Goal: Task Accomplishment & Management: Complete application form

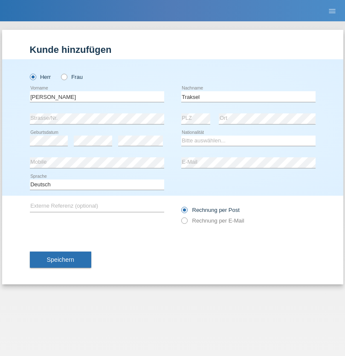
type input "Traksel"
select select "DE"
select select "C"
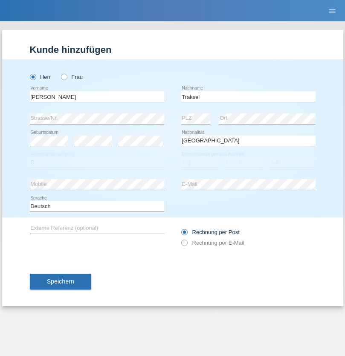
select select "01"
select select "07"
select select "2008"
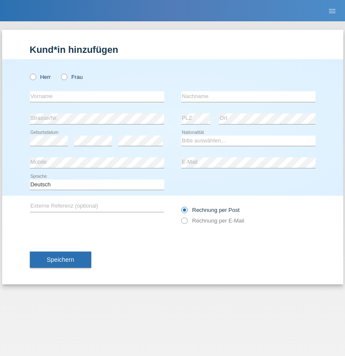
radio input "true"
click at [97, 96] on input "text" at bounding box center [97, 96] width 134 height 11
type input "[PERSON_NAME]"
click at [248, 96] on input "text" at bounding box center [248, 96] width 134 height 11
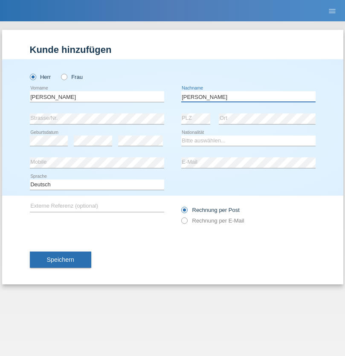
type input "[PERSON_NAME]"
select select "BO"
select select "C"
select select "10"
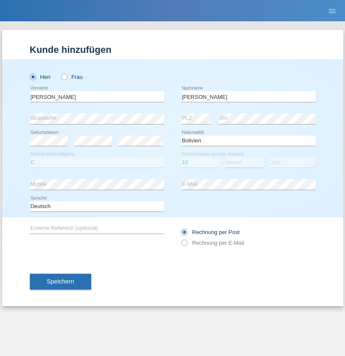
select select "05"
select select "2010"
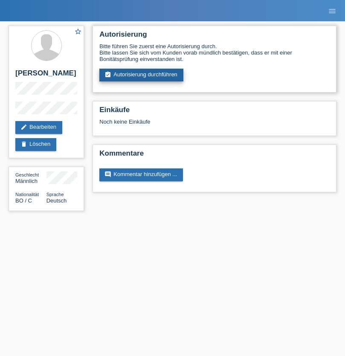
click at [142, 75] on link "assignment_turned_in Autorisierung durchführen" at bounding box center [141, 75] width 84 height 13
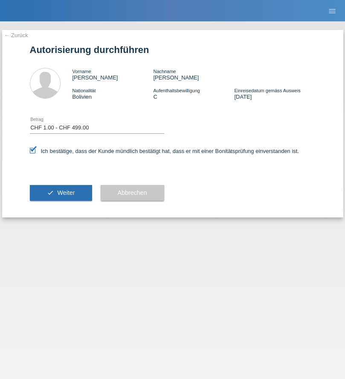
select select "1"
click at [61, 193] on span "Weiter" at bounding box center [66, 192] width 18 height 7
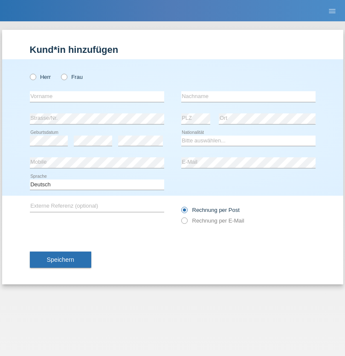
radio input "true"
click at [97, 96] on input "text" at bounding box center [97, 96] width 134 height 11
type input "Asia"
click at [248, 96] on input "text" at bounding box center [248, 96] width 134 height 11
type input "Riva"
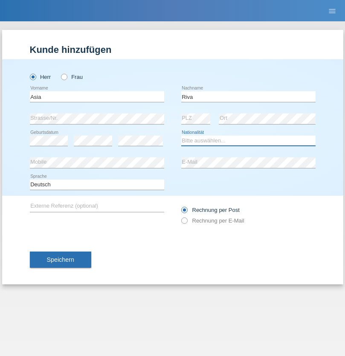
select select "IT"
select select "C"
select select "01"
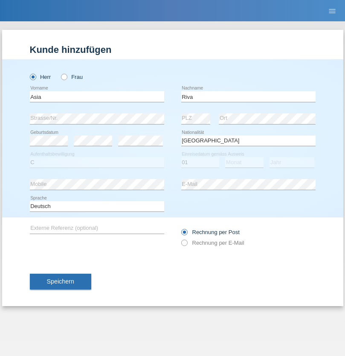
select select "06"
select select "2021"
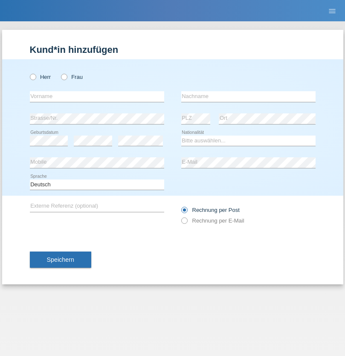
radio input "true"
click at [97, 96] on input "text" at bounding box center [97, 96] width 134 height 11
type input "[PERSON_NAME]"
click at [248, 96] on input "text" at bounding box center [248, 96] width 134 height 11
type input "Khalil"
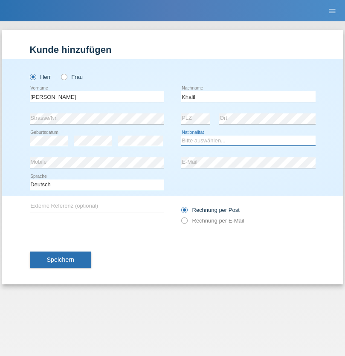
select select "IT"
select select "C"
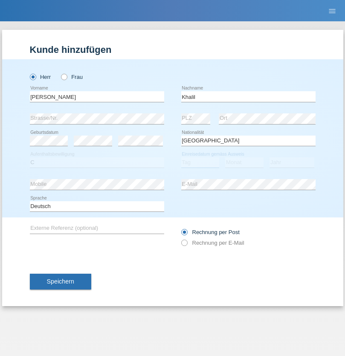
select select "01"
select select "03"
select select "2021"
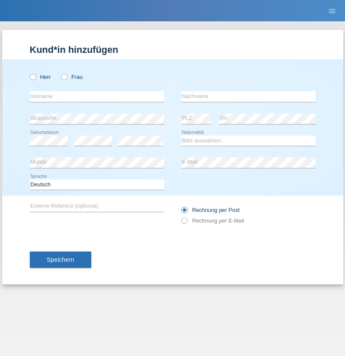
radio input "true"
click at [97, 96] on input "text" at bounding box center [97, 96] width 134 height 11
type input "Diego"
click at [248, 96] on input "text" at bounding box center [248, 96] width 134 height 11
type input "Patera"
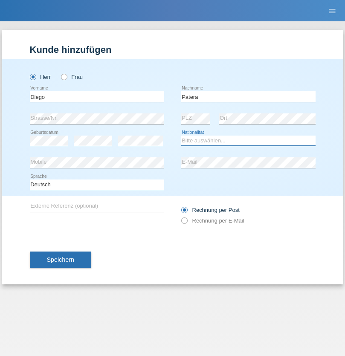
select select "CH"
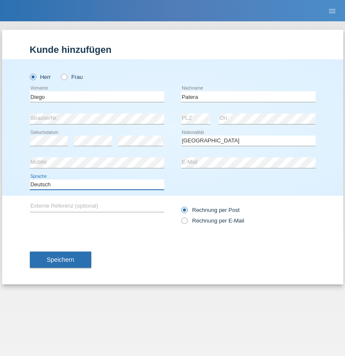
select select "en"
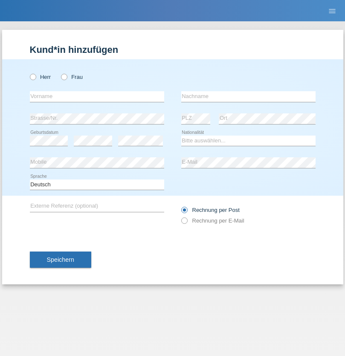
radio input "true"
click at [97, 96] on input "text" at bounding box center [97, 96] width 134 height 11
type input "Ketty"
click at [248, 96] on input "text" at bounding box center [248, 96] width 134 height 11
type input "Kalupnath"
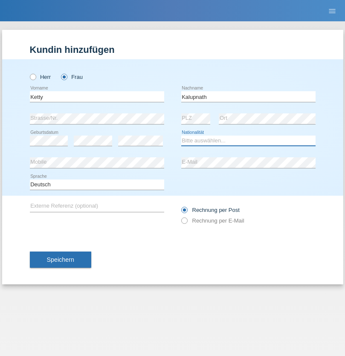
select select "CH"
radio input "true"
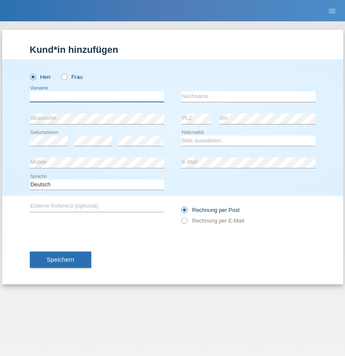
click at [97, 96] on input "text" at bounding box center [97, 96] width 134 height 11
type input "[PERSON_NAME]"
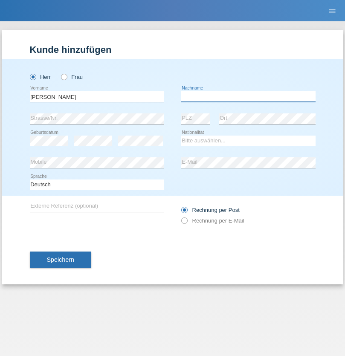
click at [248, 96] on input "text" at bounding box center [248, 96] width 134 height 11
type input "Mucha"
select select "CH"
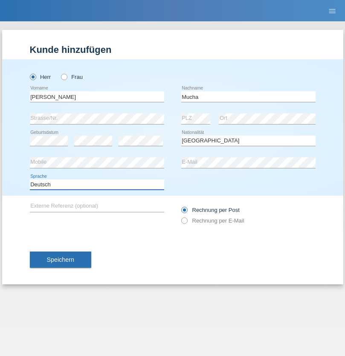
select select "en"
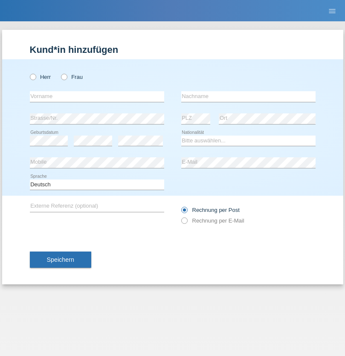
radio input "true"
click at [97, 96] on input "text" at bounding box center [97, 96] width 134 height 11
type input "Franziska"
click at [248, 96] on input "text" at bounding box center [248, 96] width 134 height 11
type input "Starke"
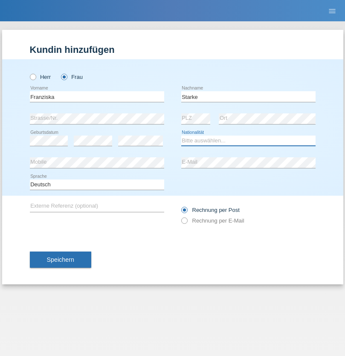
select select "DE"
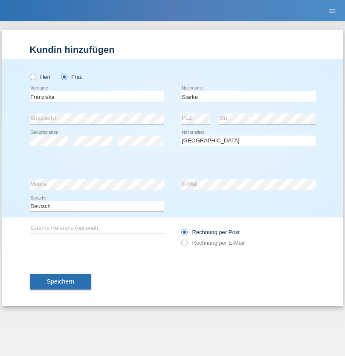
select select "C"
select select "01"
select select "03"
select select "1985"
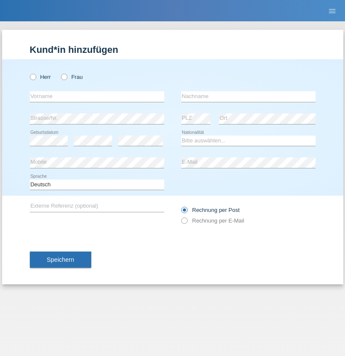
radio input "true"
click at [97, 96] on input "text" at bounding box center [97, 96] width 134 height 11
type input "Vedrana"
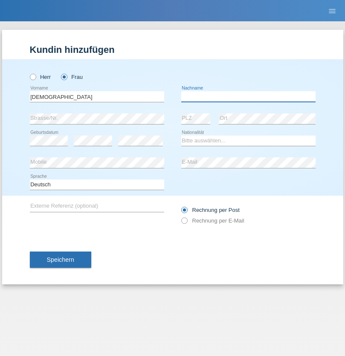
click at [248, 96] on input "text" at bounding box center [248, 96] width 134 height 11
type input "Cimbaljević"
select select "HR"
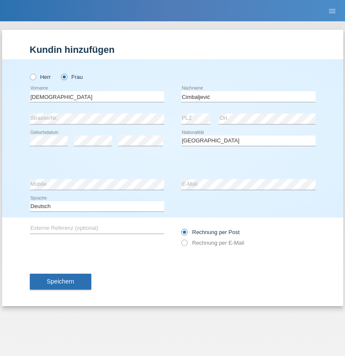
select select "C"
select select "13"
select select "08"
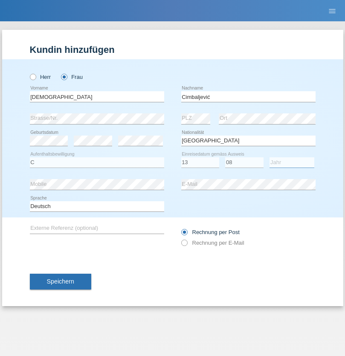
select select "2021"
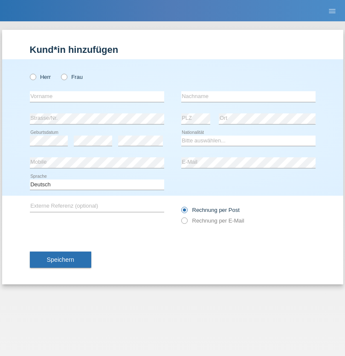
radio input "true"
click at [97, 96] on input "text" at bounding box center [97, 96] width 134 height 11
type input "Batsche"
click at [248, 96] on input "text" at bounding box center [248, 96] width 134 height 11
type input "Arifoska"
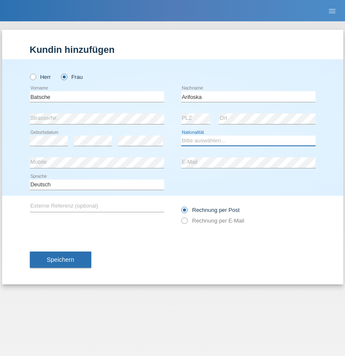
select select "CH"
radio input "true"
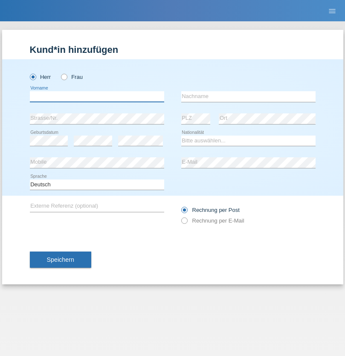
click at [97, 96] on input "text" at bounding box center [97, 96] width 134 height 11
type input "Emre"
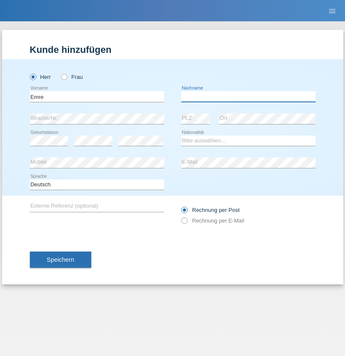
click at [248, 96] on input "text" at bounding box center [248, 96] width 134 height 11
type input "Uzun"
select select "CH"
